Goal: Obtain resource: Download file/media

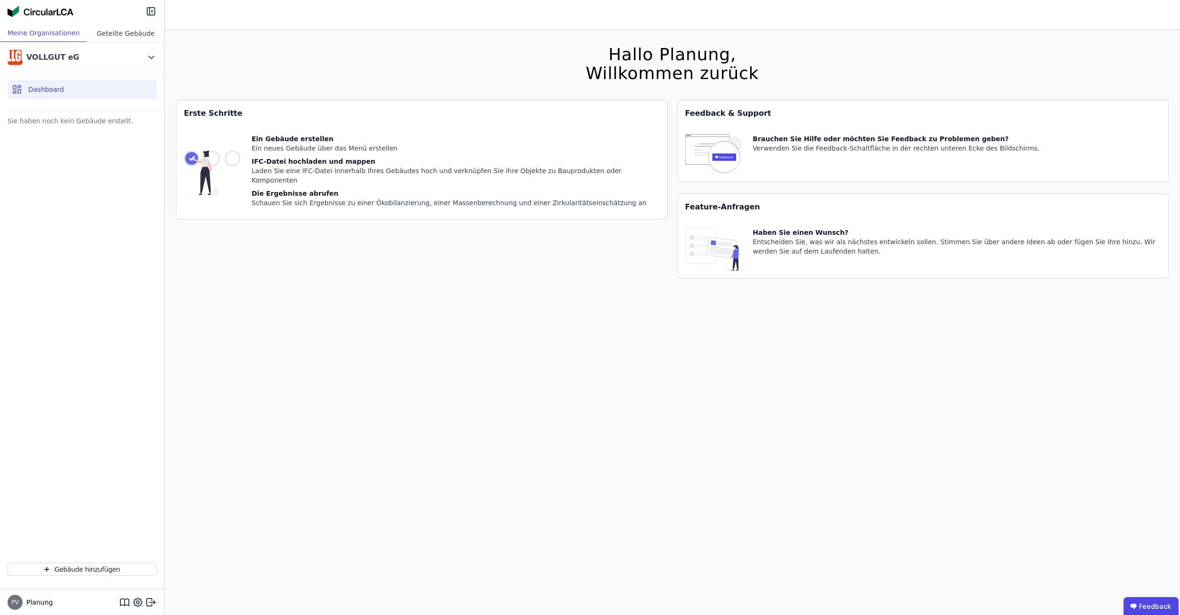
click at [107, 38] on div "Geteilte Gebäude" at bounding box center [125, 32] width 77 height 17
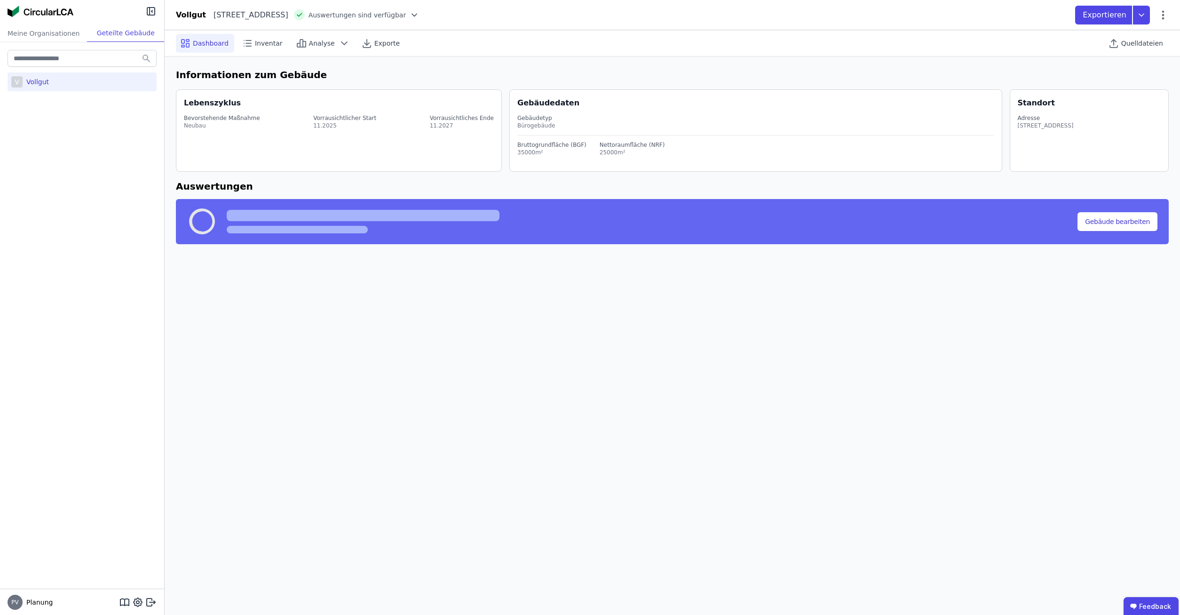
select select "*"
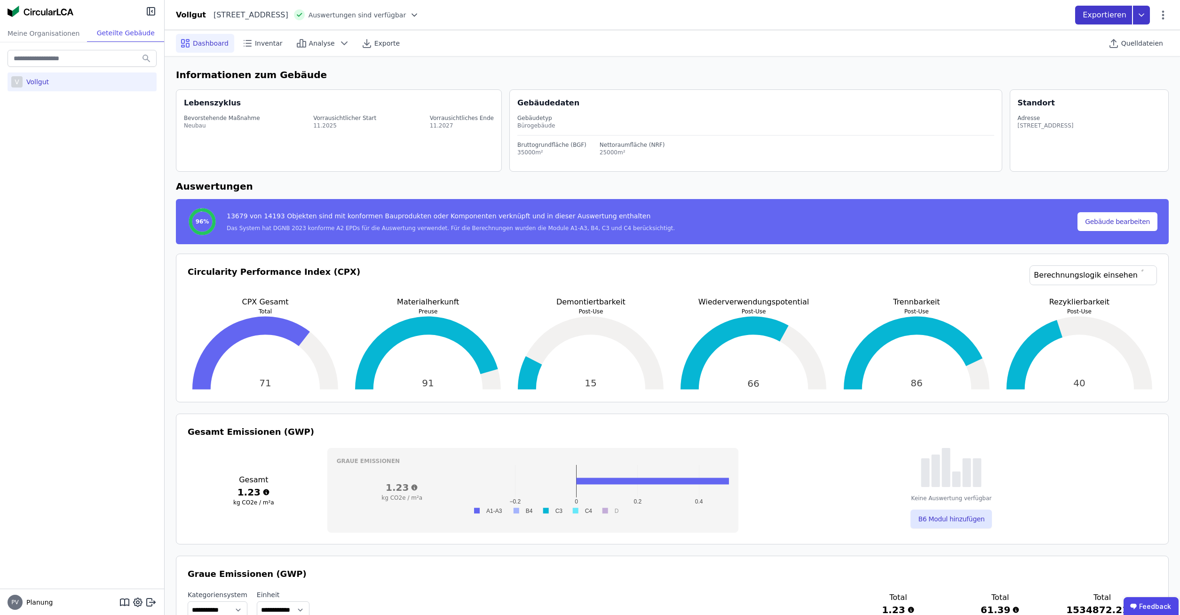
click at [1141, 16] on icon at bounding box center [1141, 15] width 17 height 19
click at [1051, 94] on div "Building Circularity Report exportieren" at bounding box center [1071, 87] width 158 height 17
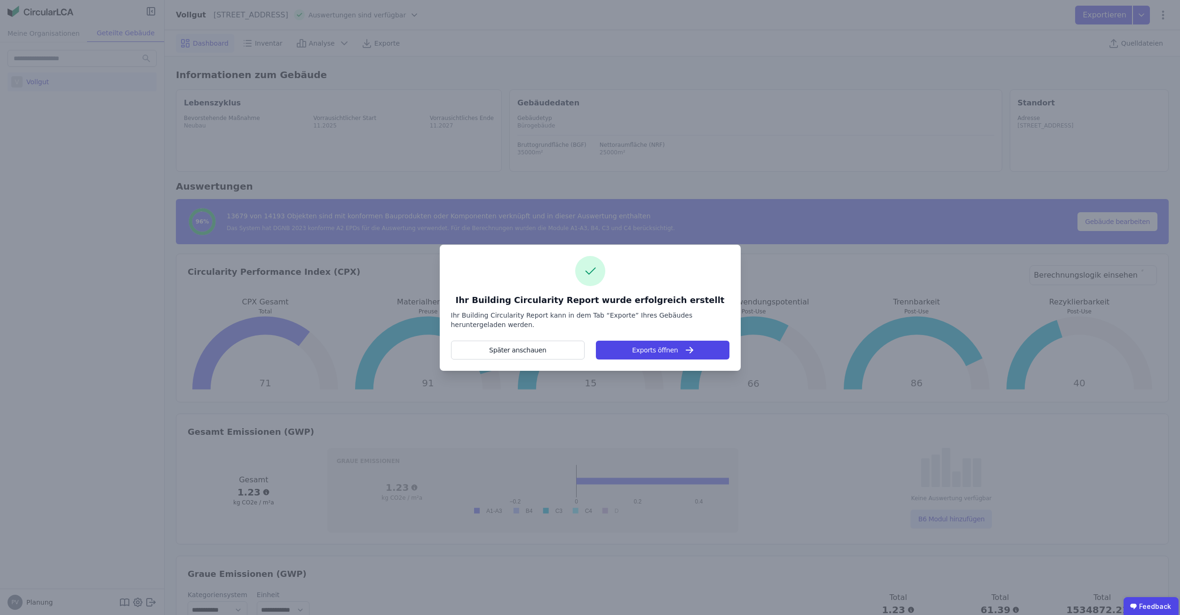
click at [684, 354] on icon "button" at bounding box center [689, 349] width 11 height 11
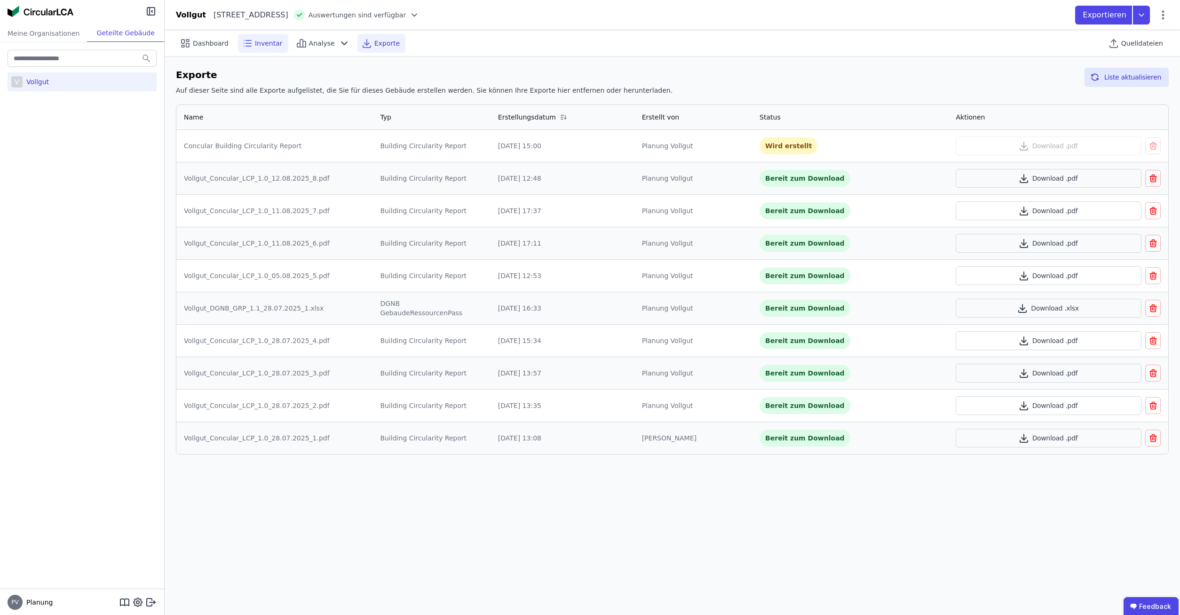
click at [258, 45] on span "Inventar" at bounding box center [269, 43] width 28 height 9
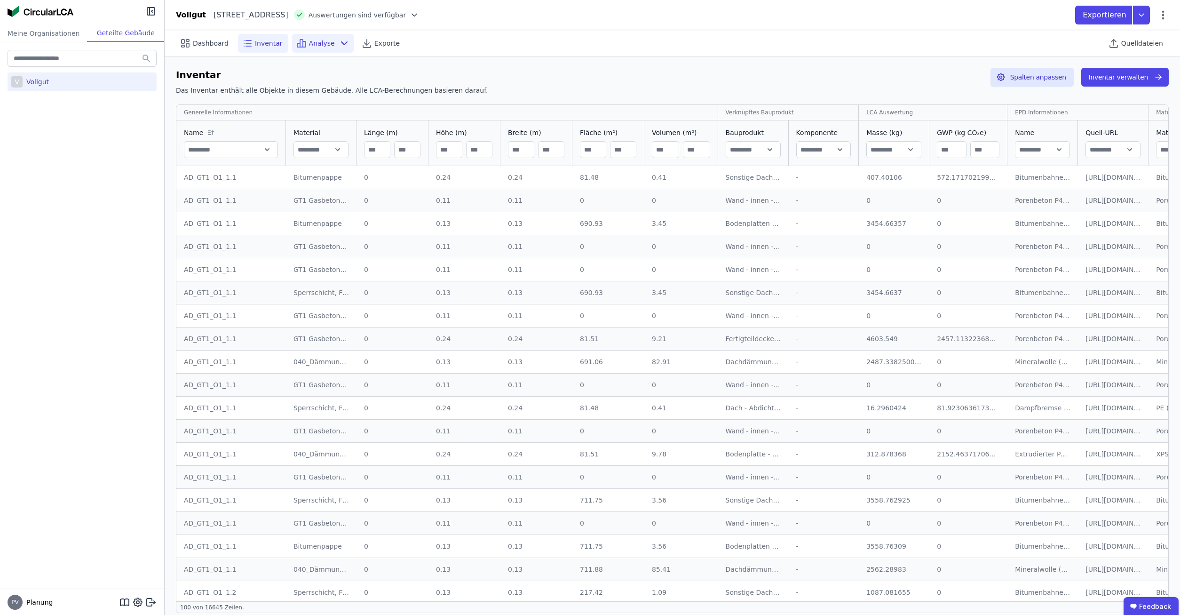
click at [309, 41] on span "Analyse" at bounding box center [322, 43] width 26 height 9
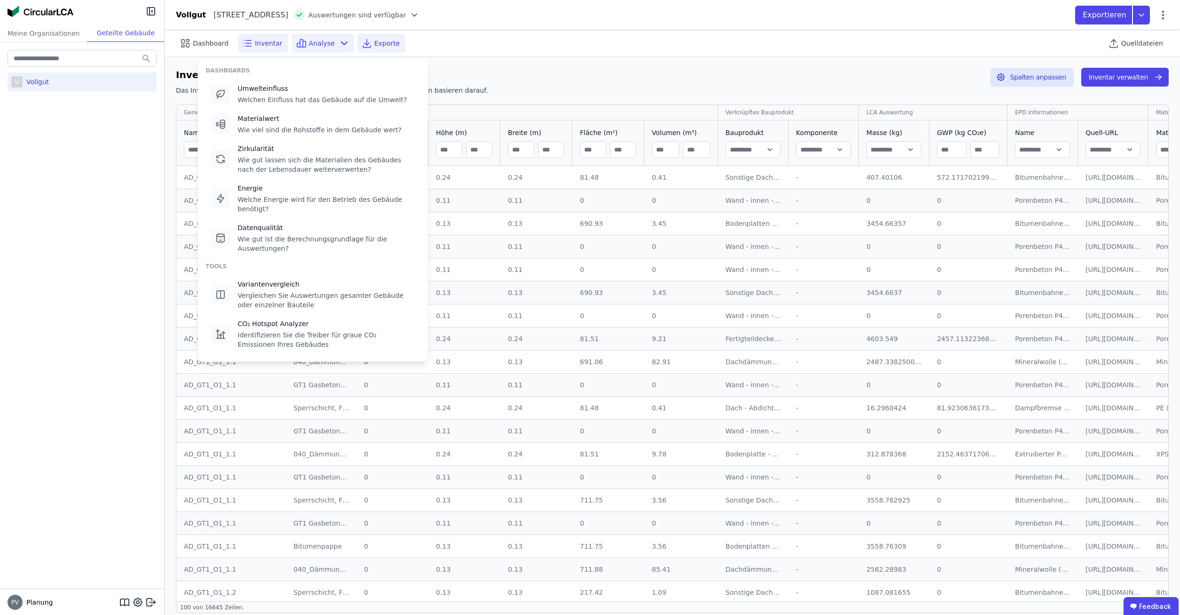
click at [361, 41] on icon at bounding box center [366, 43] width 11 height 11
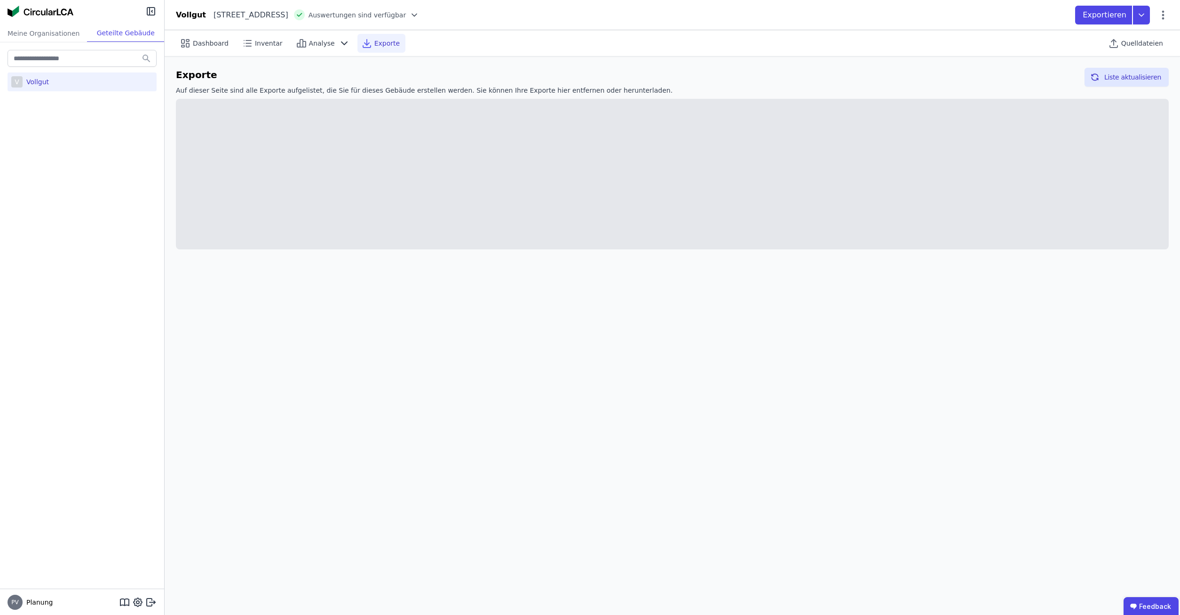
click at [361, 40] on icon at bounding box center [366, 43] width 11 height 11
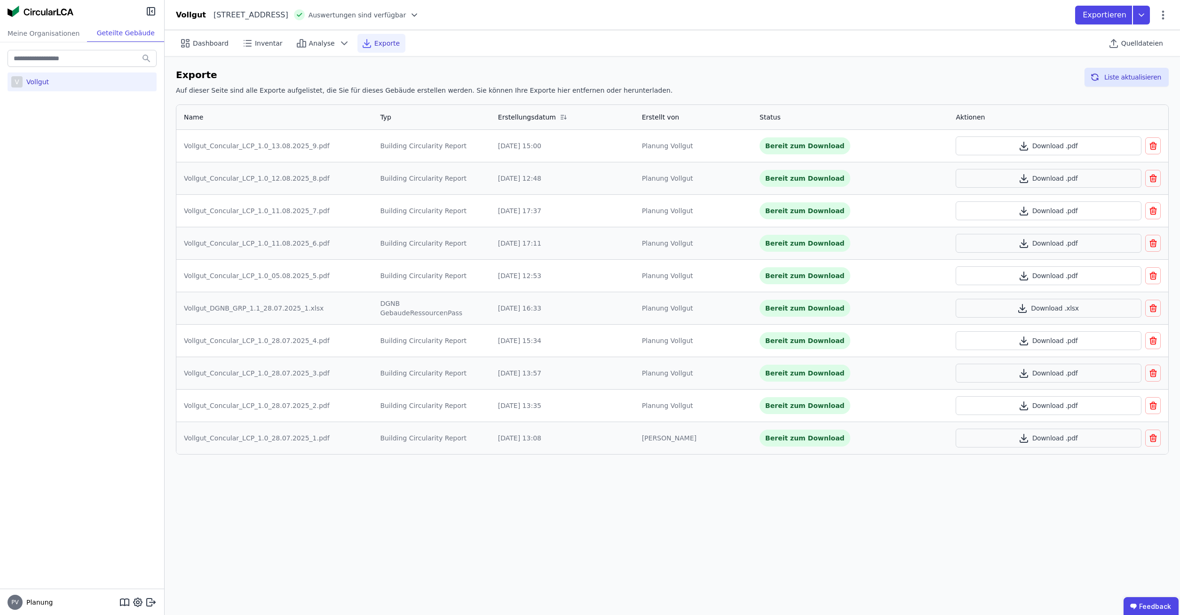
click at [980, 135] on td "Download .pdf" at bounding box center [1058, 146] width 220 height 32
click at [987, 143] on button "Download .pdf" at bounding box center [1049, 145] width 186 height 19
click at [1066, 179] on button "Download .pdf" at bounding box center [1049, 178] width 186 height 19
click at [40, 36] on div "Meine Organisationen" at bounding box center [43, 32] width 87 height 17
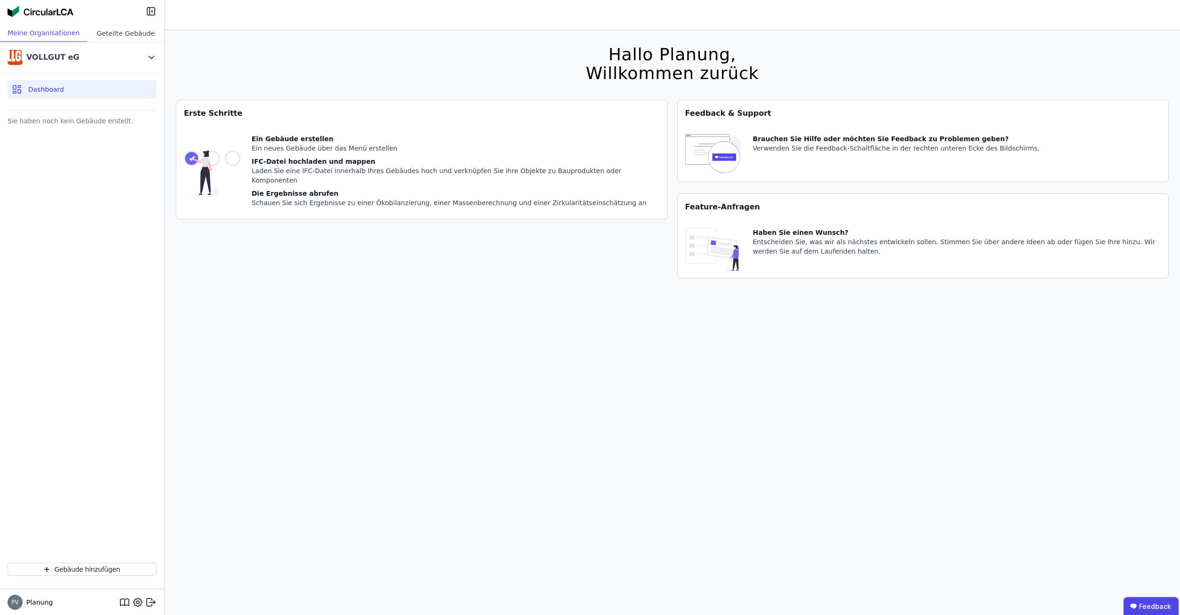
click at [93, 36] on div "Geteilte Gebäude" at bounding box center [125, 32] width 77 height 17
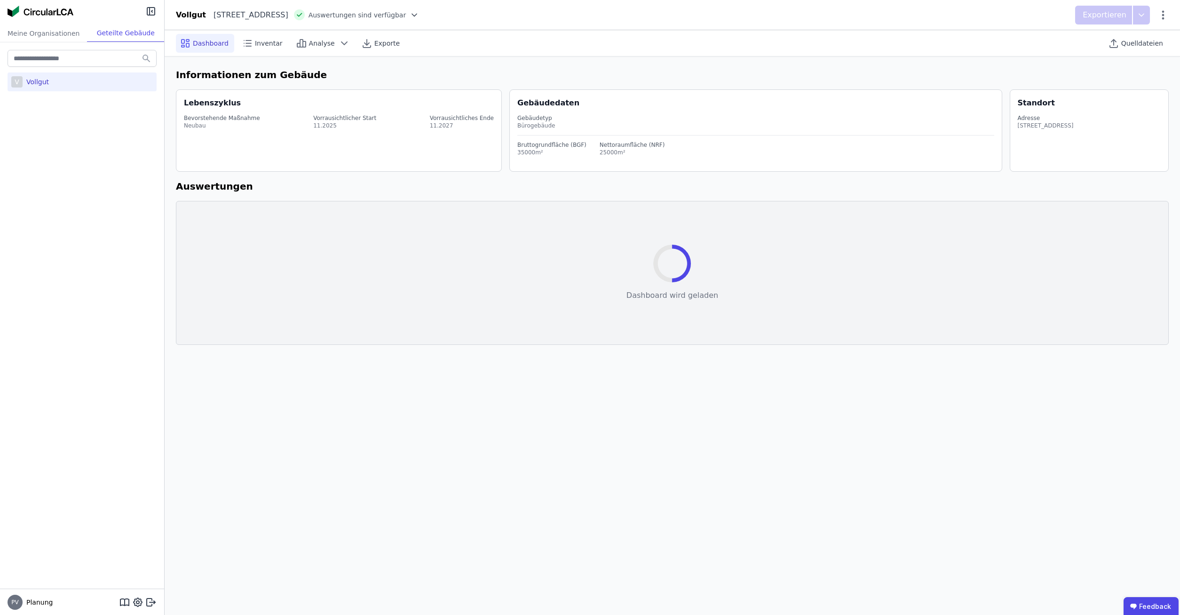
select select "*"
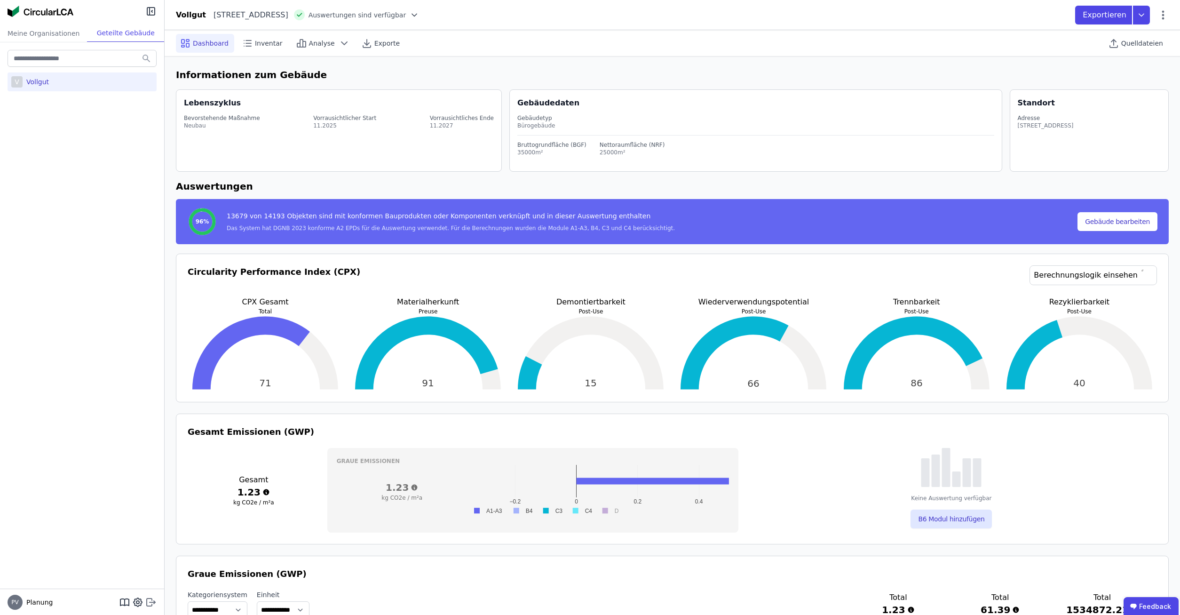
click at [153, 602] on icon at bounding box center [153, 601] width 6 height 1
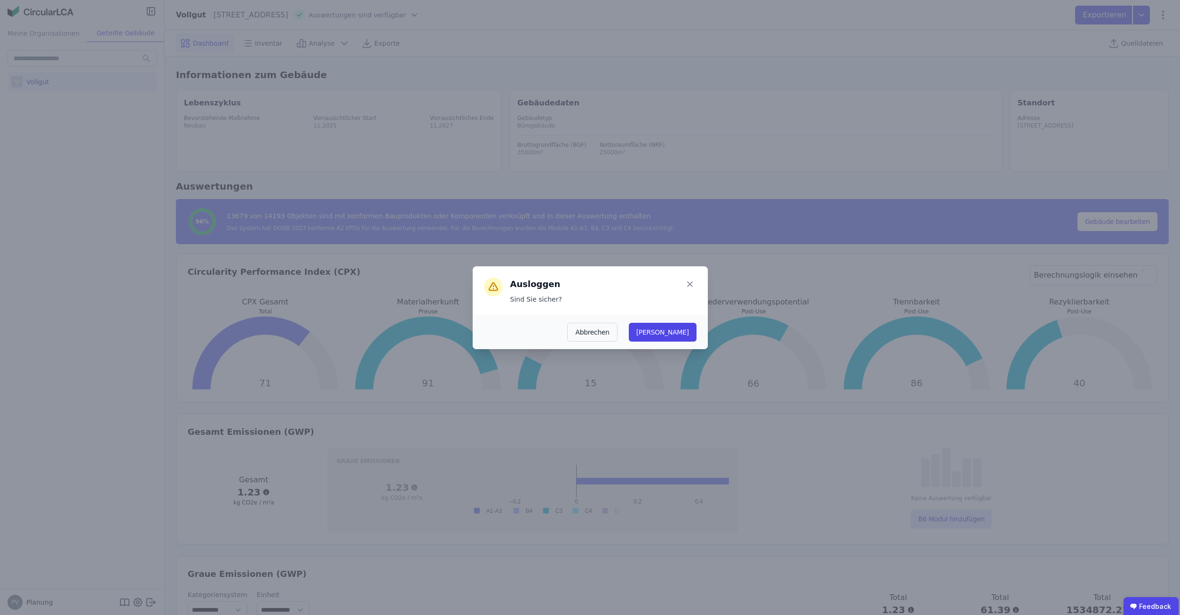
drag, startPoint x: 691, startPoint y: 331, endPoint x: 684, endPoint y: 331, distance: 7.5
click at [691, 331] on button "[PERSON_NAME]" at bounding box center [663, 332] width 68 height 19
